Goal: Transaction & Acquisition: Purchase product/service

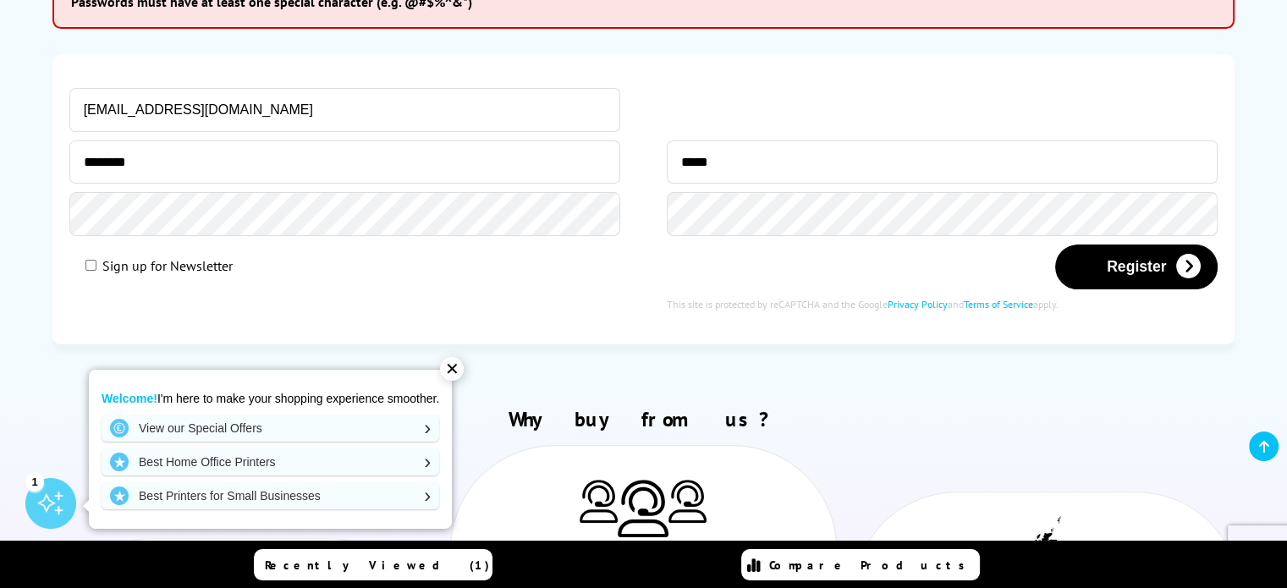
scroll to position [372, 0]
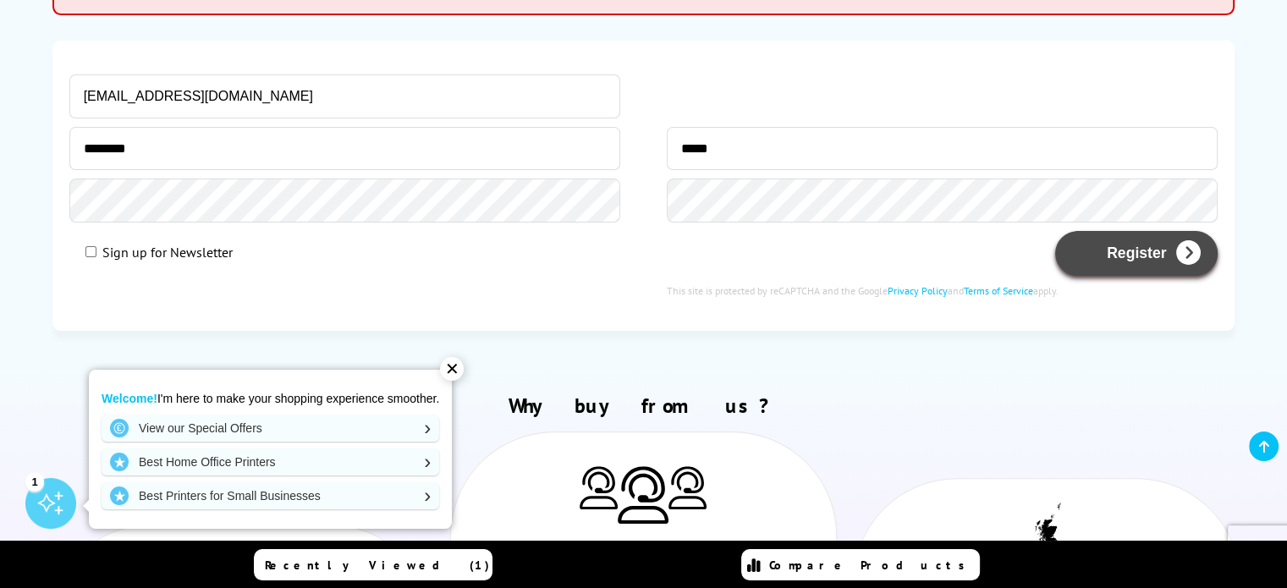
click at [1125, 247] on button "Register" at bounding box center [1136, 253] width 163 height 45
click at [1116, 256] on button "Register" at bounding box center [1136, 253] width 163 height 45
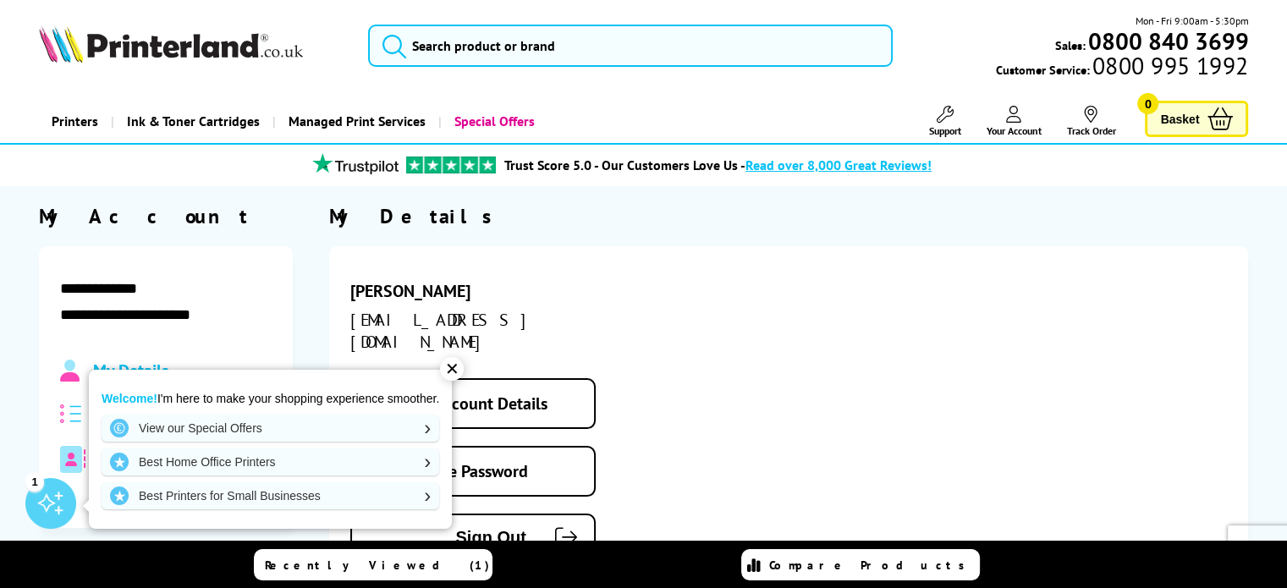
click at [454, 365] on div "✕" at bounding box center [452, 369] width 24 height 24
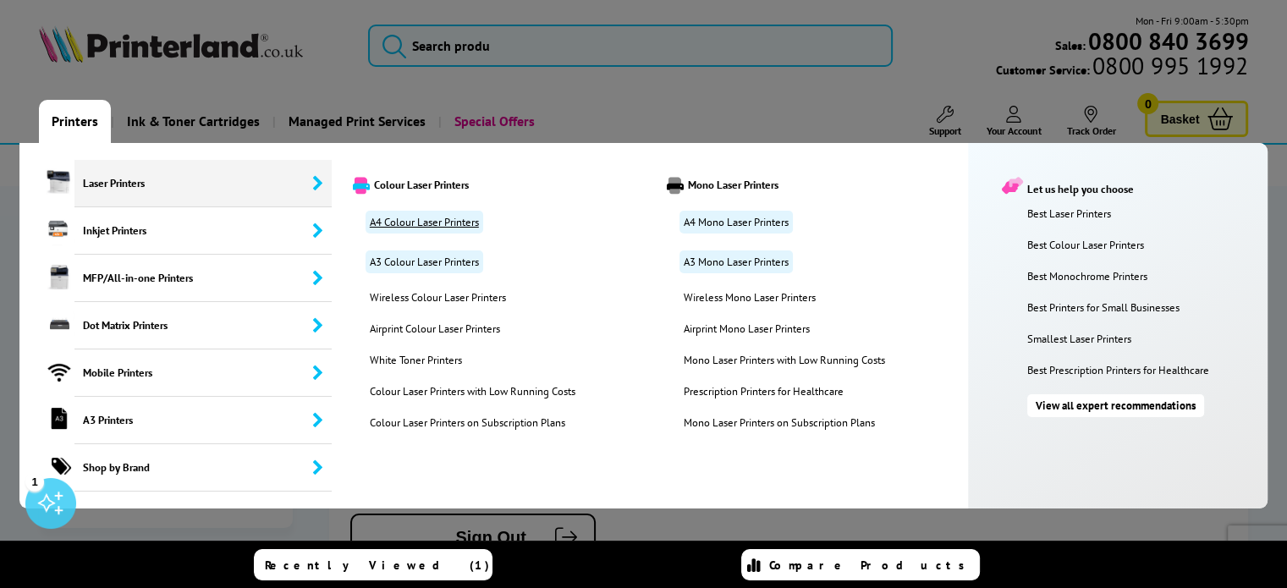
click at [403, 224] on link "A4 Colour Laser Printers" at bounding box center [425, 222] width 118 height 23
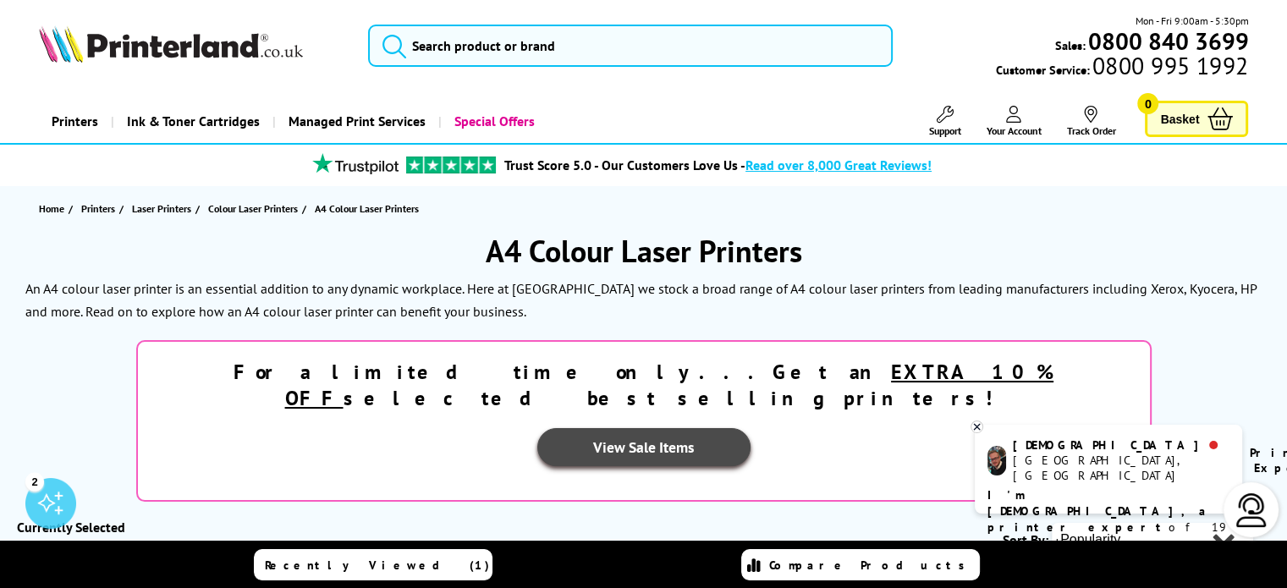
click at [751, 428] on link "View Sale Items" at bounding box center [643, 447] width 213 height 38
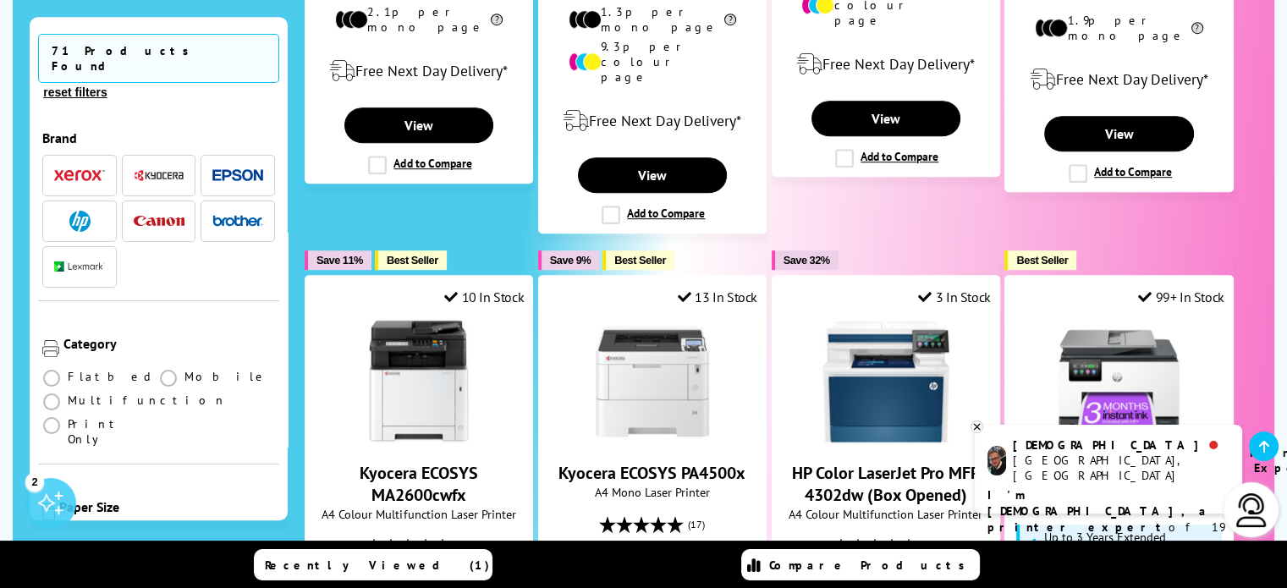
scroll to position [956, 0]
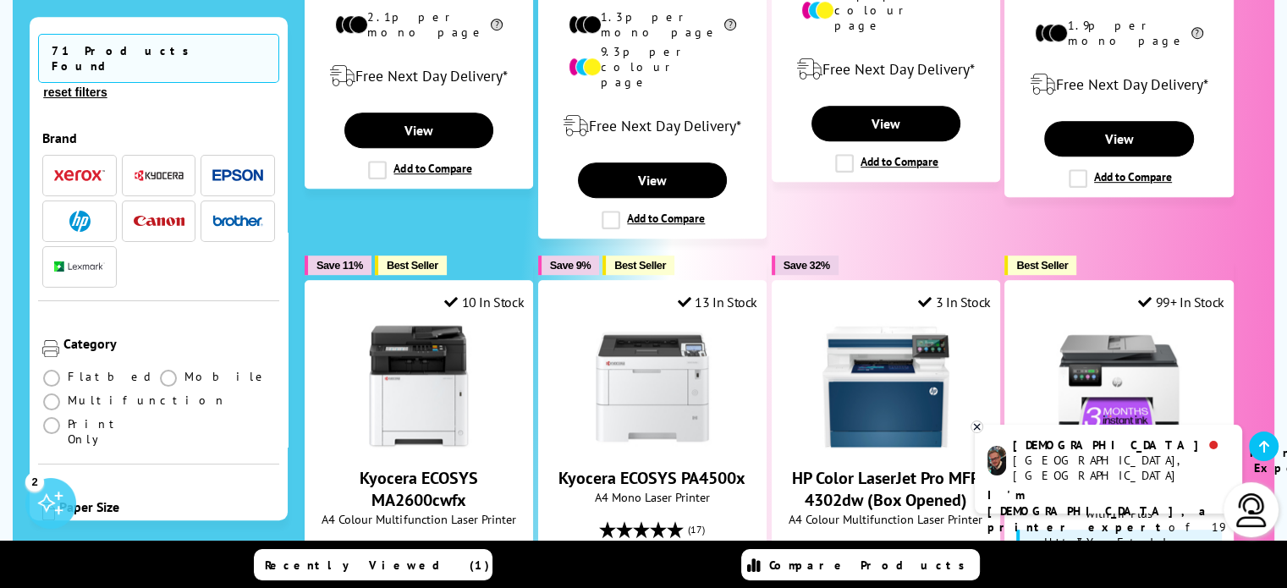
click at [81, 170] on img "button" at bounding box center [79, 176] width 51 height 12
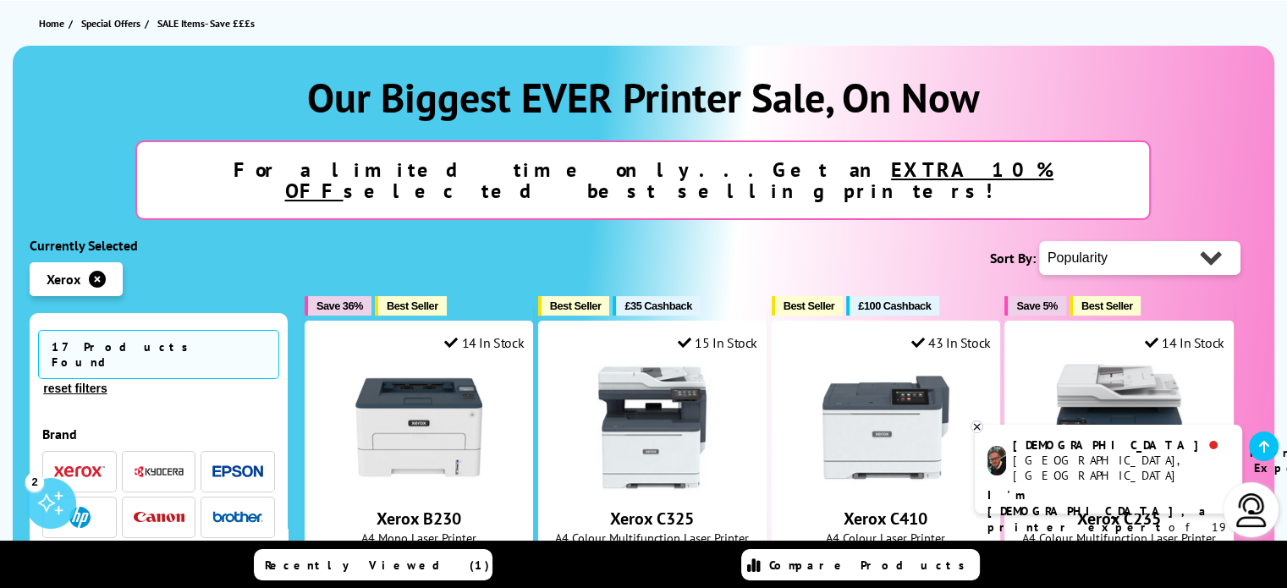
scroll to position [203, 0]
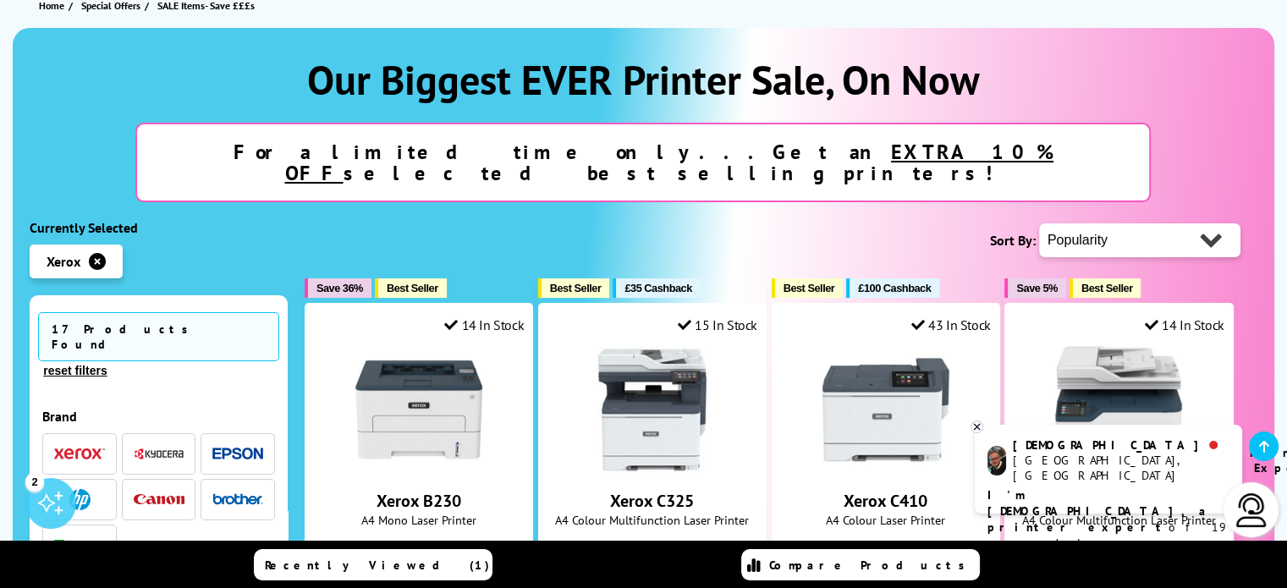
click at [978, 422] on icon at bounding box center [977, 427] width 11 height 13
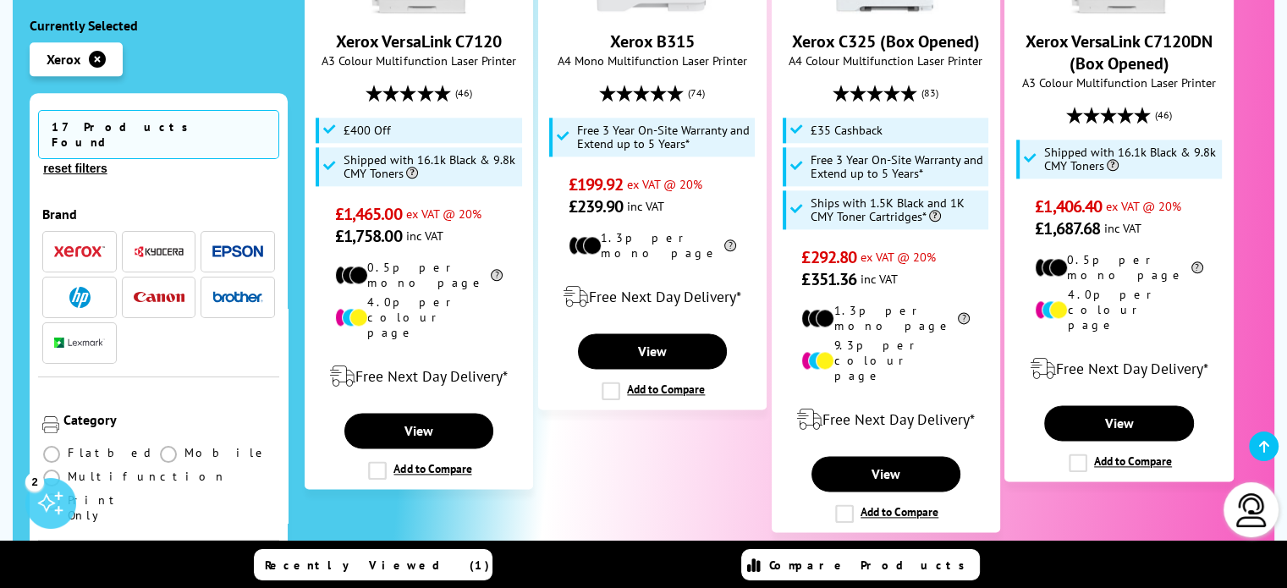
scroll to position [2152, 0]
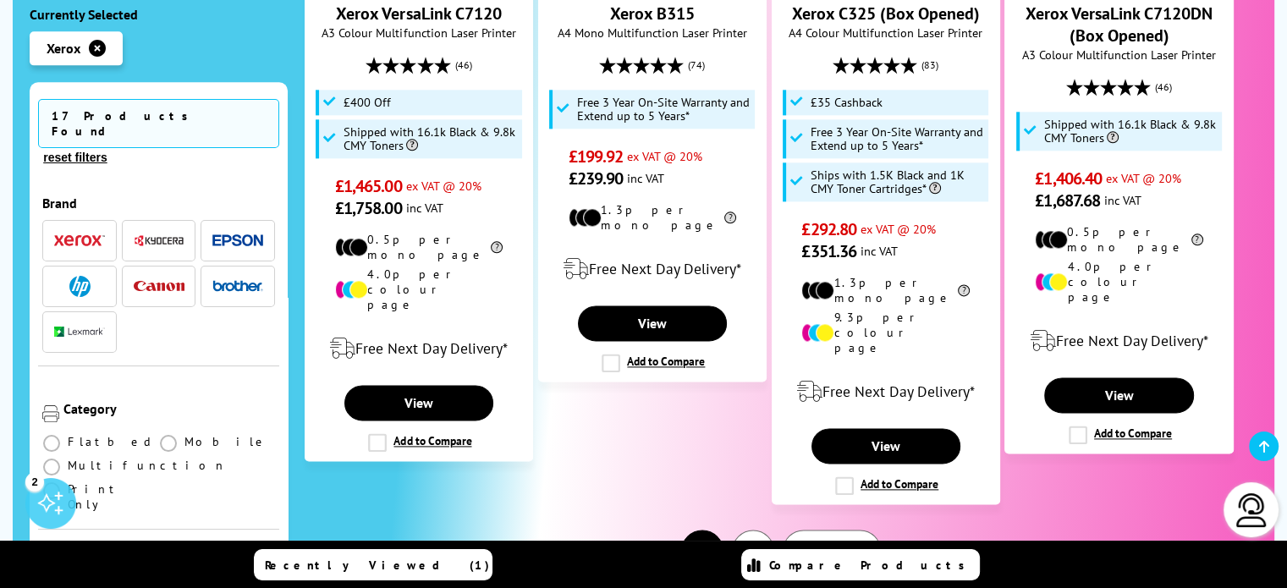
click at [834, 541] on span "Next" at bounding box center [823, 550] width 36 height 19
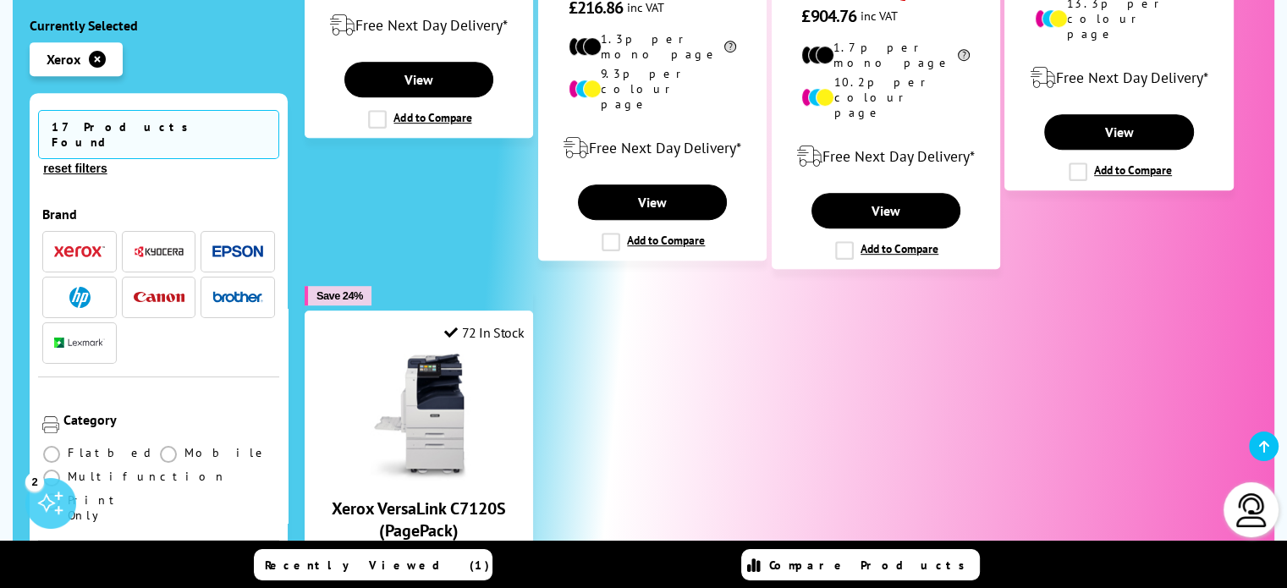
scroll to position [938, 0]
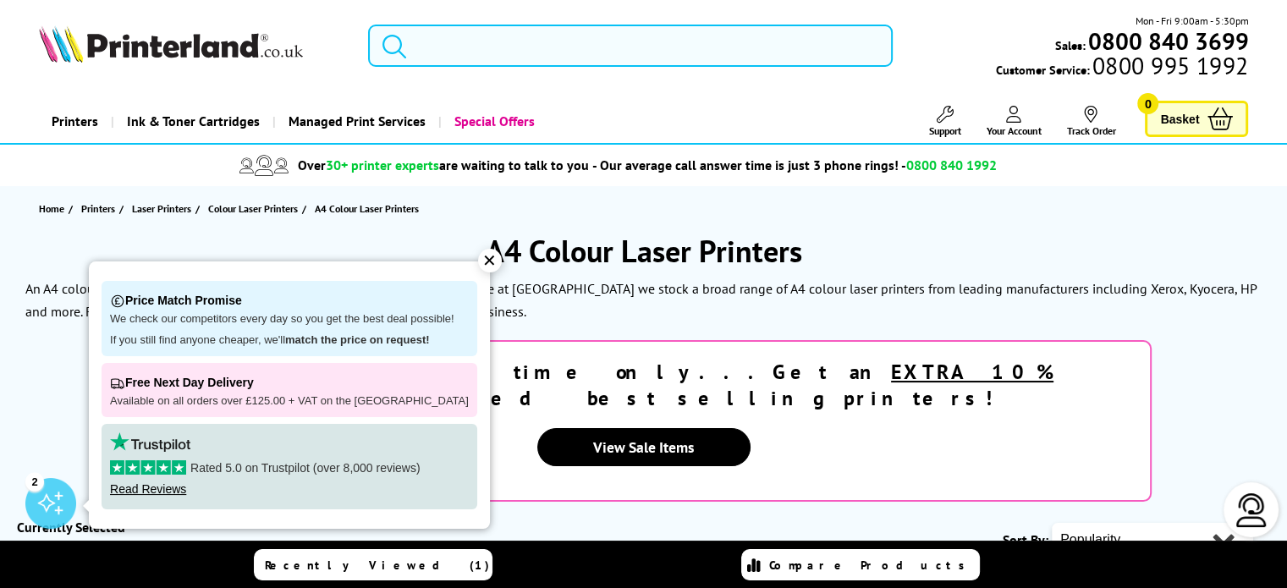
click at [456, 48] on input "search" at bounding box center [630, 46] width 525 height 42
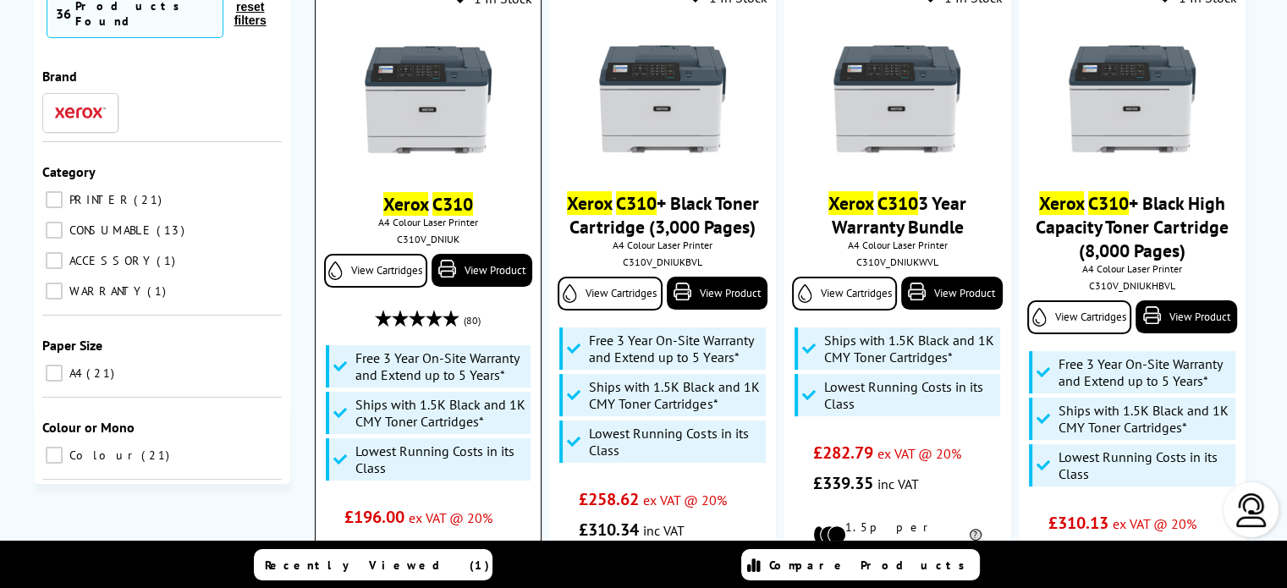
scroll to position [281, 0]
type input "xerox c310"
click at [478, 270] on link "View Product" at bounding box center [482, 270] width 101 height 33
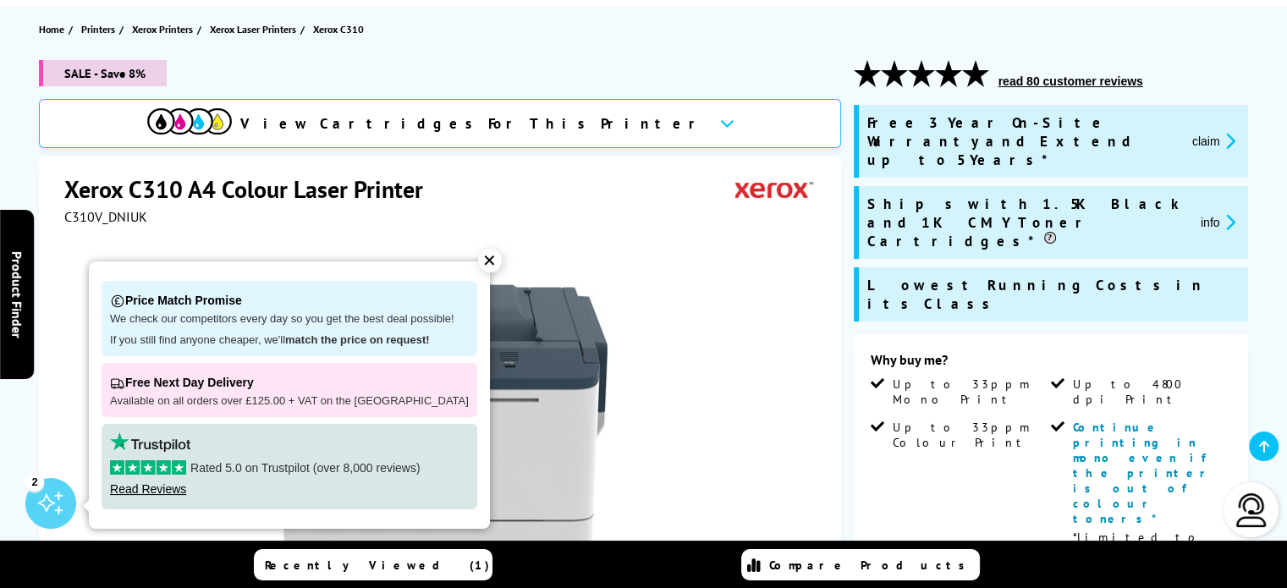
scroll to position [253, 0]
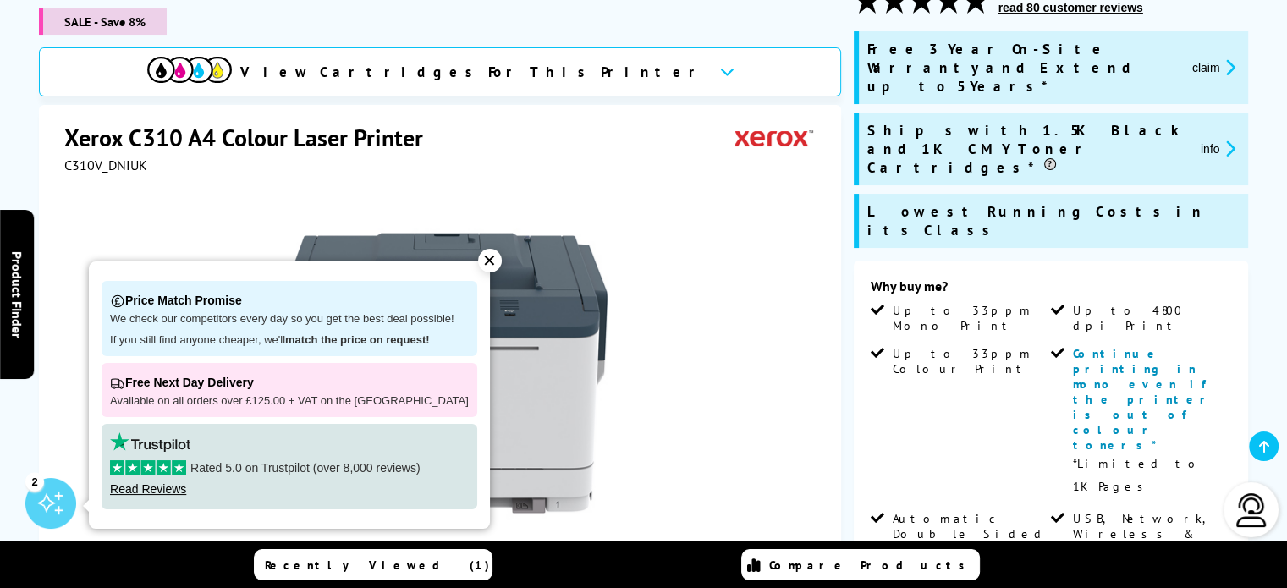
click at [478, 258] on div "✕" at bounding box center [490, 261] width 24 height 24
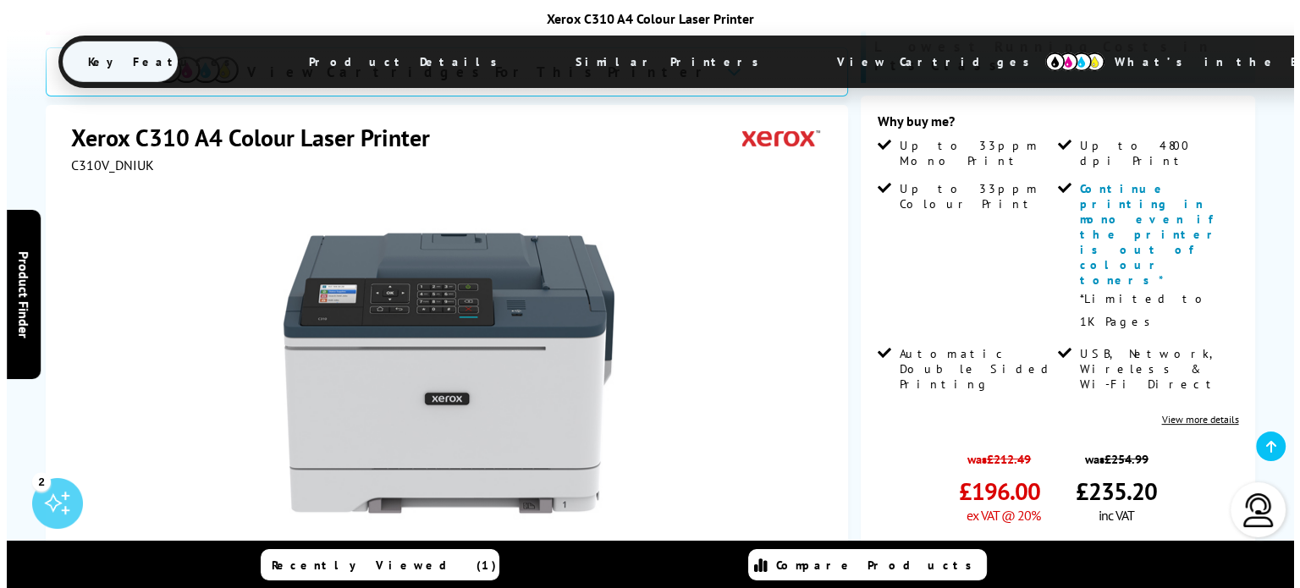
scroll to position [433, 0]
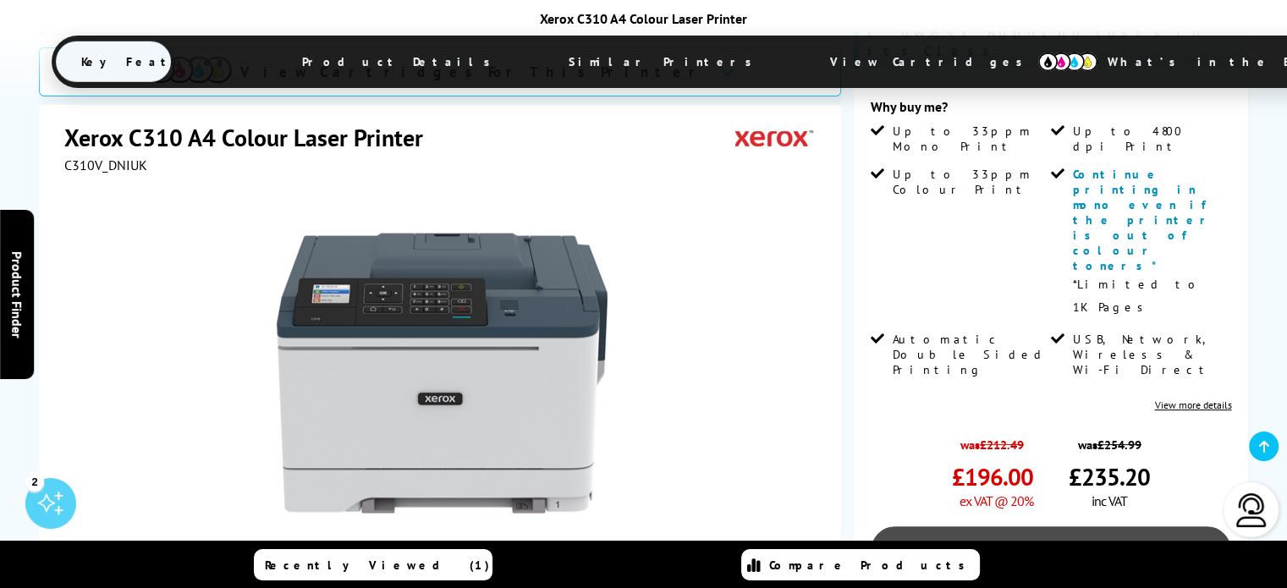
click at [1053, 526] on link "Add to Basket" at bounding box center [1051, 550] width 361 height 49
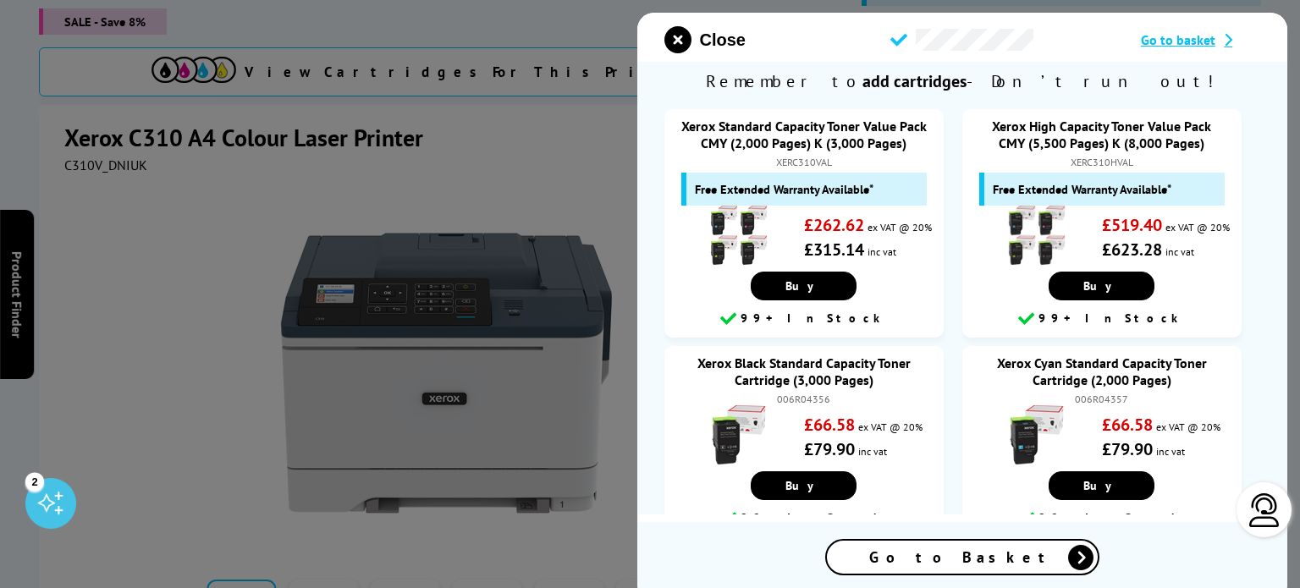
click at [975, 558] on span "Go to Basket" at bounding box center [962, 557] width 186 height 19
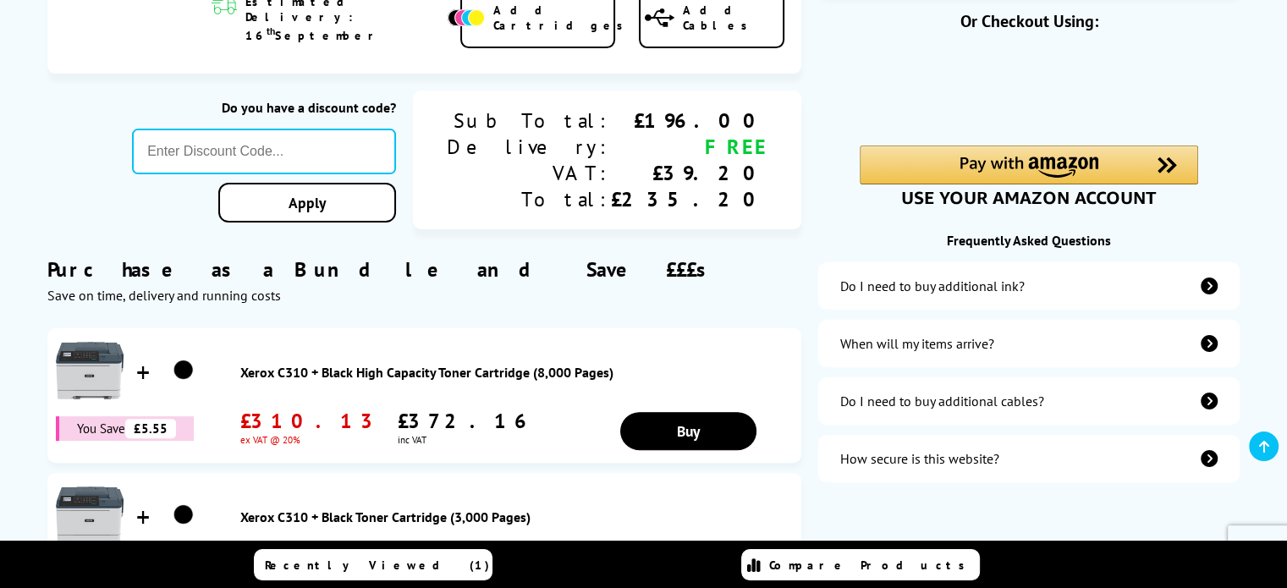
scroll to position [411, 0]
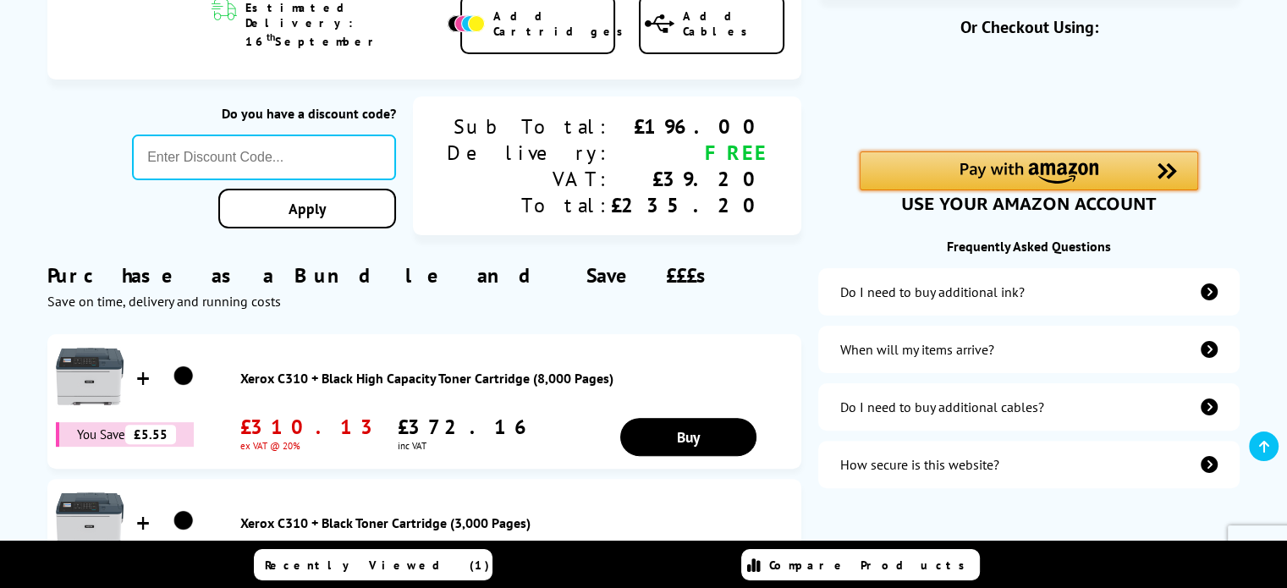
click at [1114, 172] on div "Amazon Pay - Use your Amazon account" at bounding box center [1029, 171] width 339 height 39
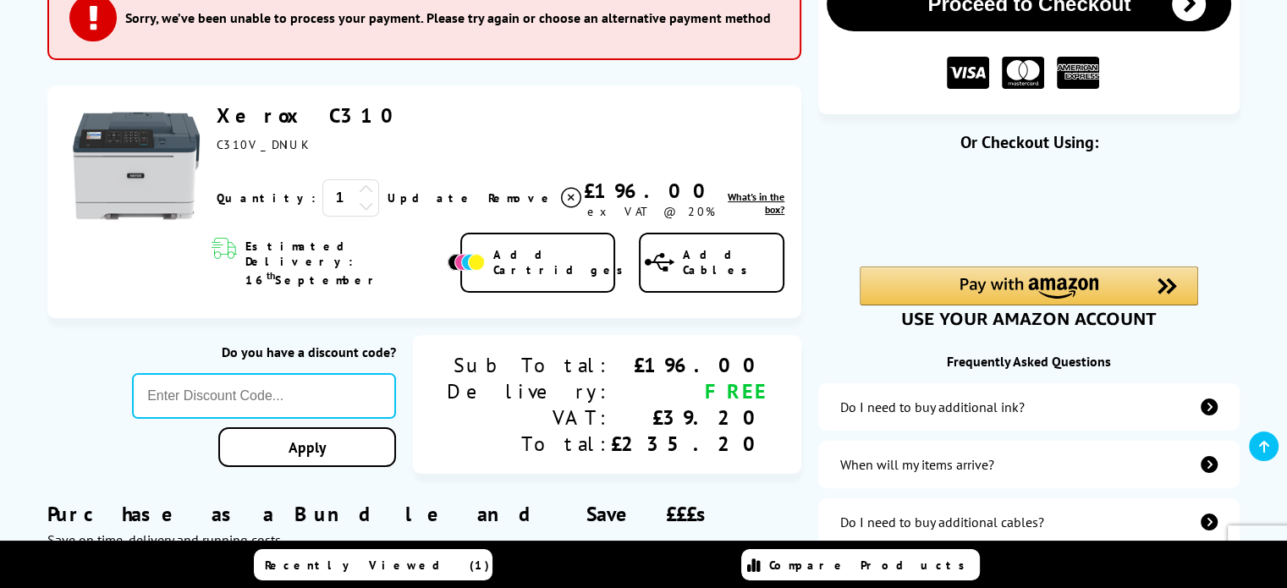
scroll to position [309, 0]
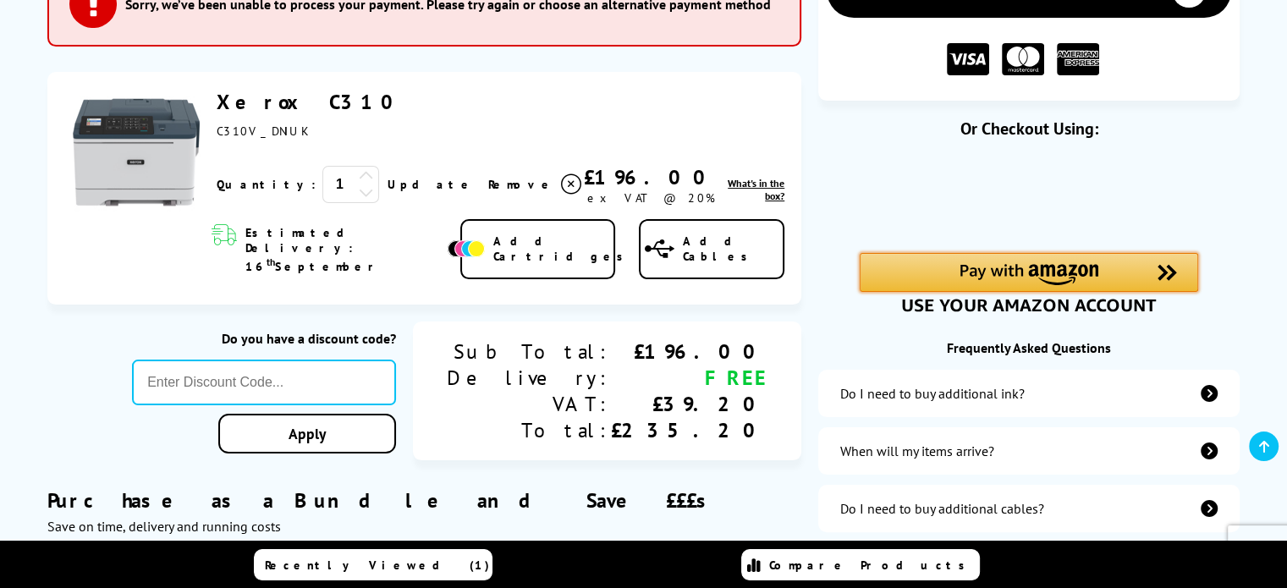
click at [1044, 261] on div "Amazon Pay - Use your Amazon account" at bounding box center [1029, 272] width 339 height 39
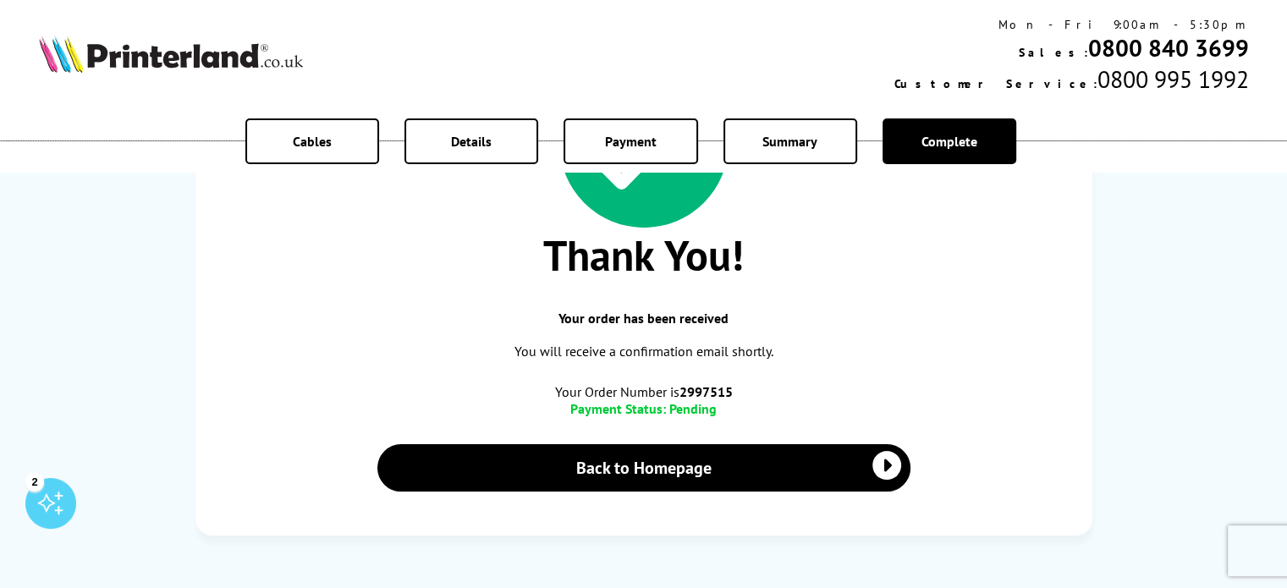
scroll to position [207, 0]
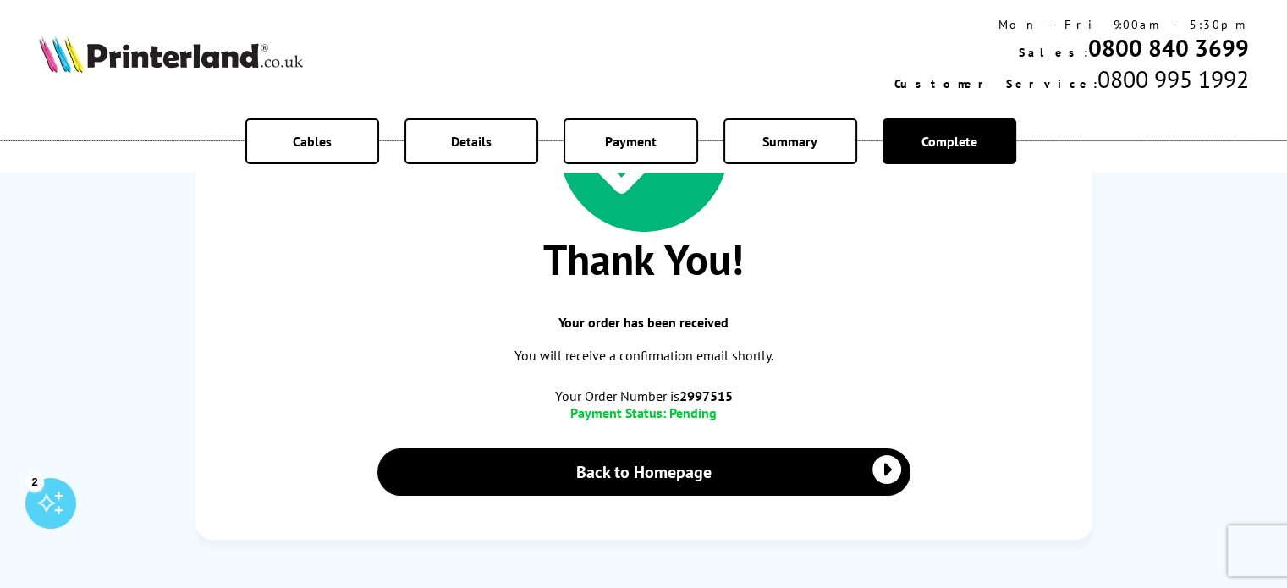
click at [472, 145] on span "Details" at bounding box center [471, 141] width 41 height 17
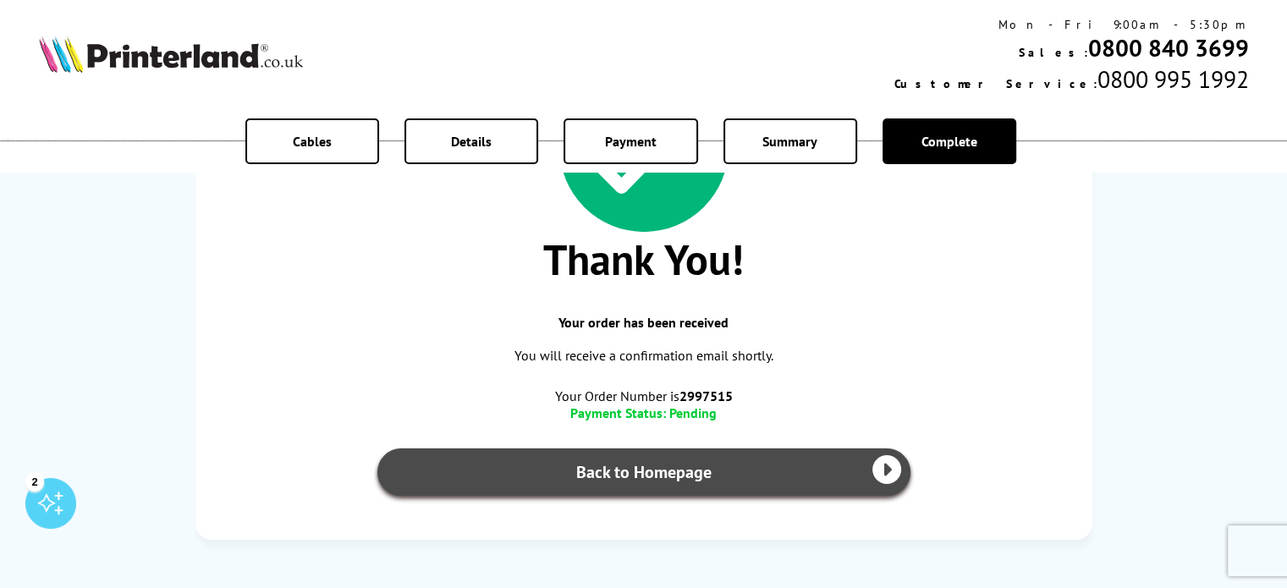
click at [728, 476] on link "Back to Homepage" at bounding box center [643, 472] width 533 height 47
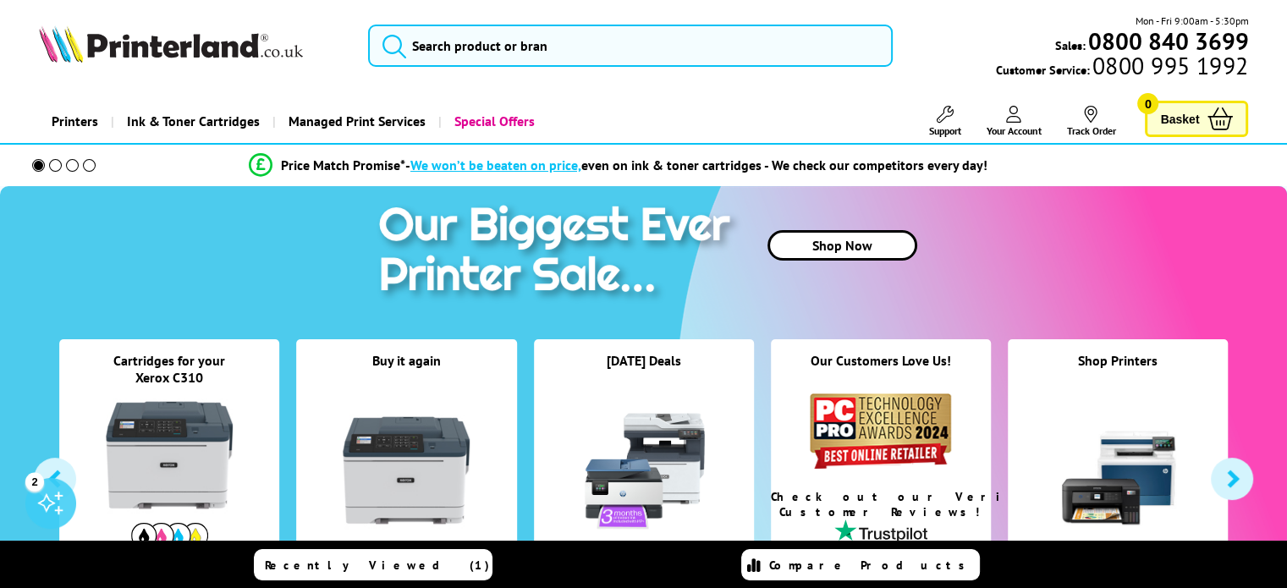
click at [1148, 174] on li "Price Match Promise* - We won’t be beaten on price, even on ink & toner cartrid…" at bounding box center [618, 166] width 1220 height 30
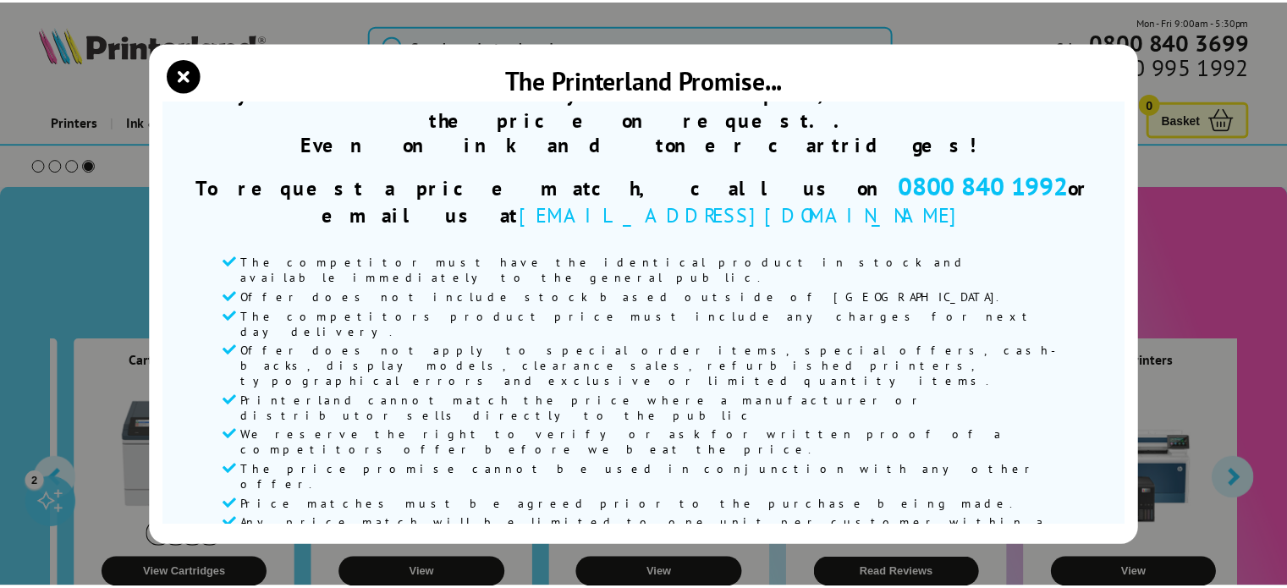
scroll to position [151, 0]
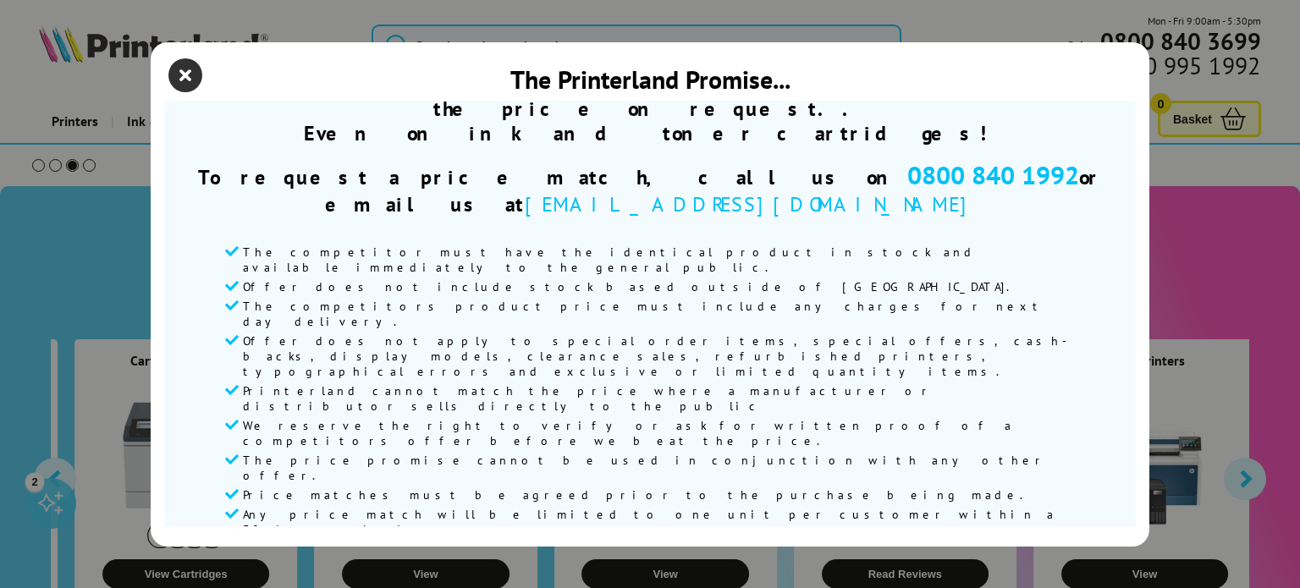
click at [180, 68] on icon "close modal" at bounding box center [185, 75] width 34 height 34
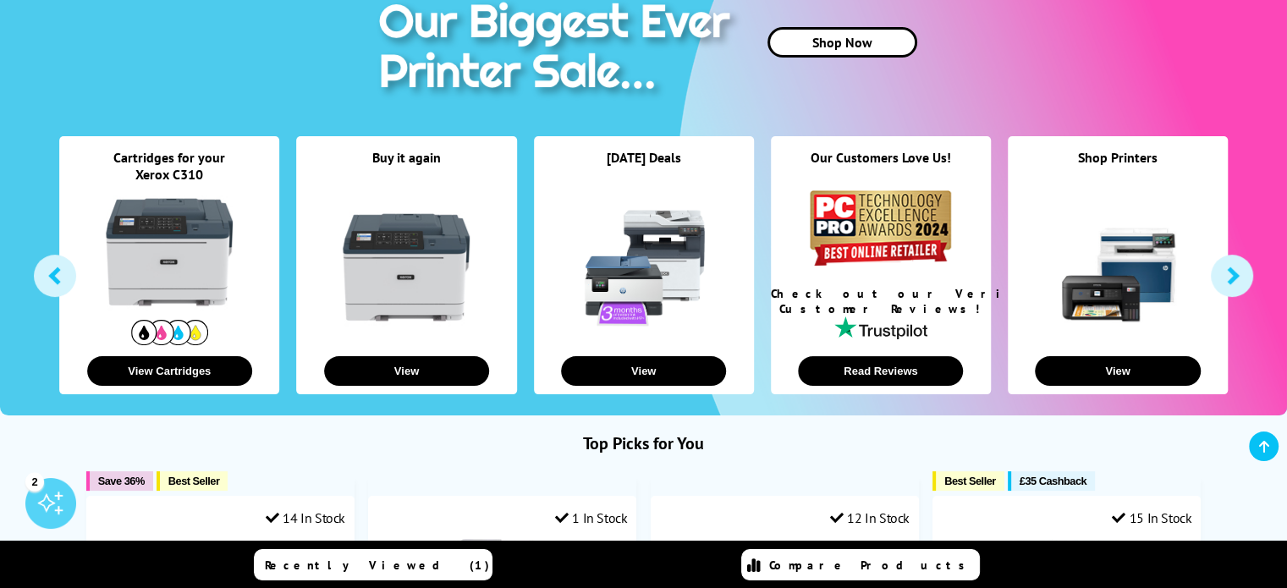
scroll to position [196, 0]
